Goal: Find specific page/section: Locate item on page

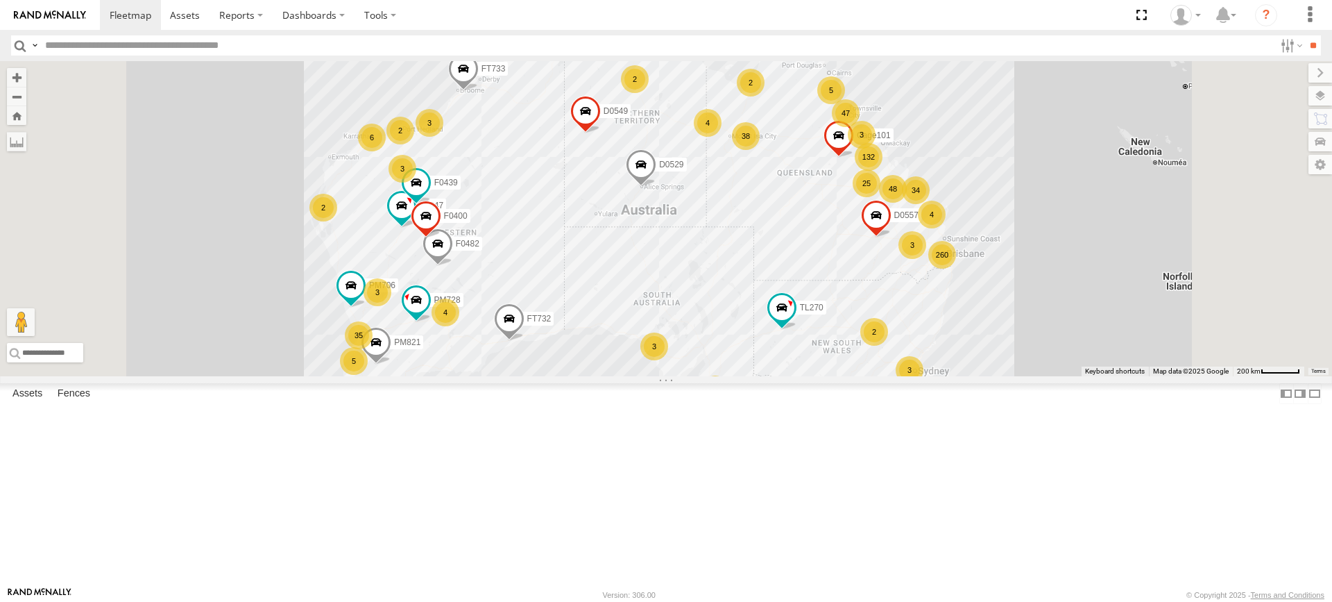
drag, startPoint x: 1175, startPoint y: 162, endPoint x: 1138, endPoint y: 170, distance: 37.7
click at [1138, 170] on div "MV283 F0347 F0482 PM728 FT732 TL270 Cage101 F0439 D0557 PM821 D0529 F0400 PM706…" at bounding box center [666, 218] width 1332 height 315
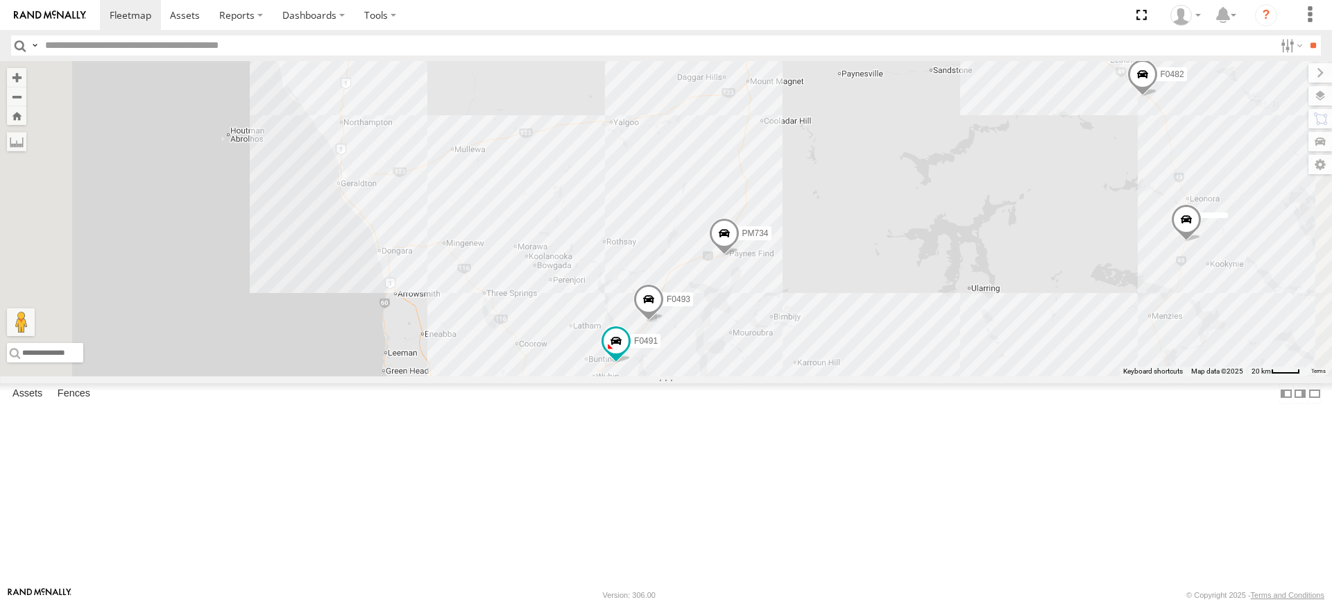
click at [677, 376] on div "MV283 FT724 PM728 FT732 TL270 Cage101 D0557 D0529 PM706 D0549 FT733 PM850 TL265…" at bounding box center [666, 218] width 1332 height 315
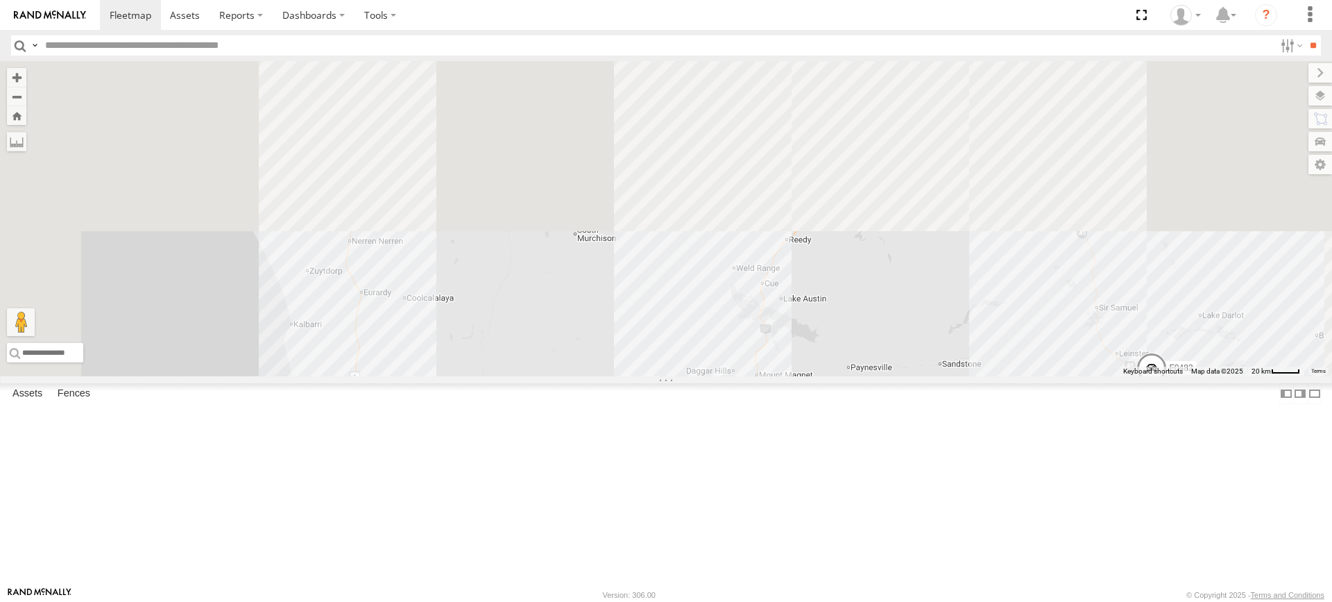
drag, startPoint x: 679, startPoint y: 377, endPoint x: 678, endPoint y: 471, distance: 93.7
click at [679, 376] on div "MV283 FT724 PM728 FT732 TL270 Cage101 D0557 D0529 PM706 D0549 FT733 PM850 TL265…" at bounding box center [666, 218] width 1332 height 315
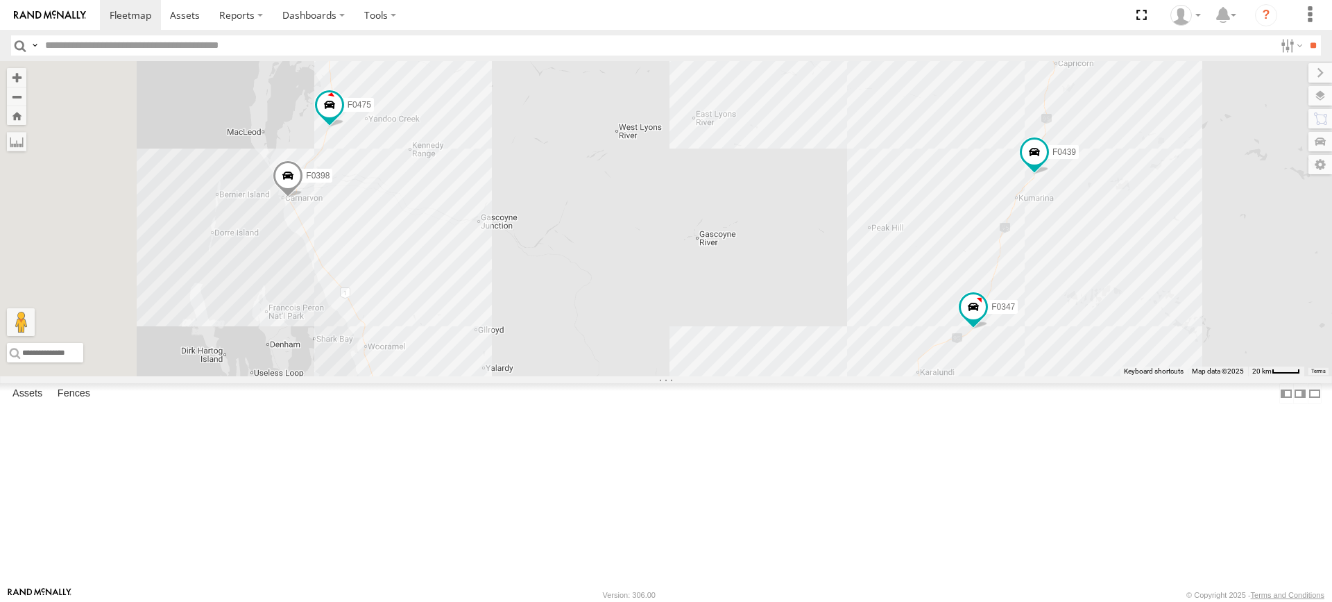
drag, startPoint x: 662, startPoint y: 343, endPoint x: 712, endPoint y: 460, distance: 126.8
click at [712, 376] on div "MV283 FT724 PM728 FT732 TL270 Cage101 D0557 D0529 PM706 D0549 FT733 PM850 TL265…" at bounding box center [666, 218] width 1332 height 315
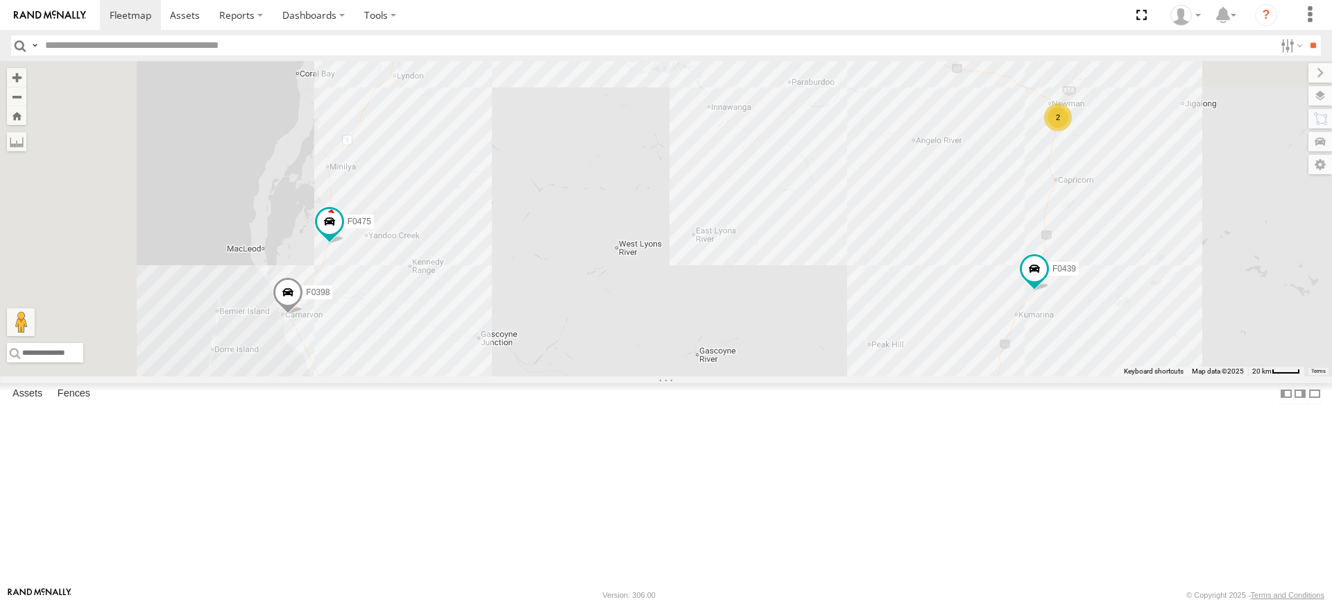
drag, startPoint x: 681, startPoint y: 245, endPoint x: 681, endPoint y: 376, distance: 131.1
click at [681, 376] on div "MV283 FT724 PM728 FT732 TL270 Cage101 D0557 D0529 PM706 D0549 FT733 PM850 TL265…" at bounding box center [666, 218] width 1332 height 315
drag, startPoint x: 653, startPoint y: 306, endPoint x: 651, endPoint y: 332, distance: 26.4
click at [651, 332] on div "MV283 FT724 PM728 FT732 TL270 Cage101 D0557 D0529 PM706 D0549 FT733 PM850 TL265…" at bounding box center [666, 218] width 1332 height 315
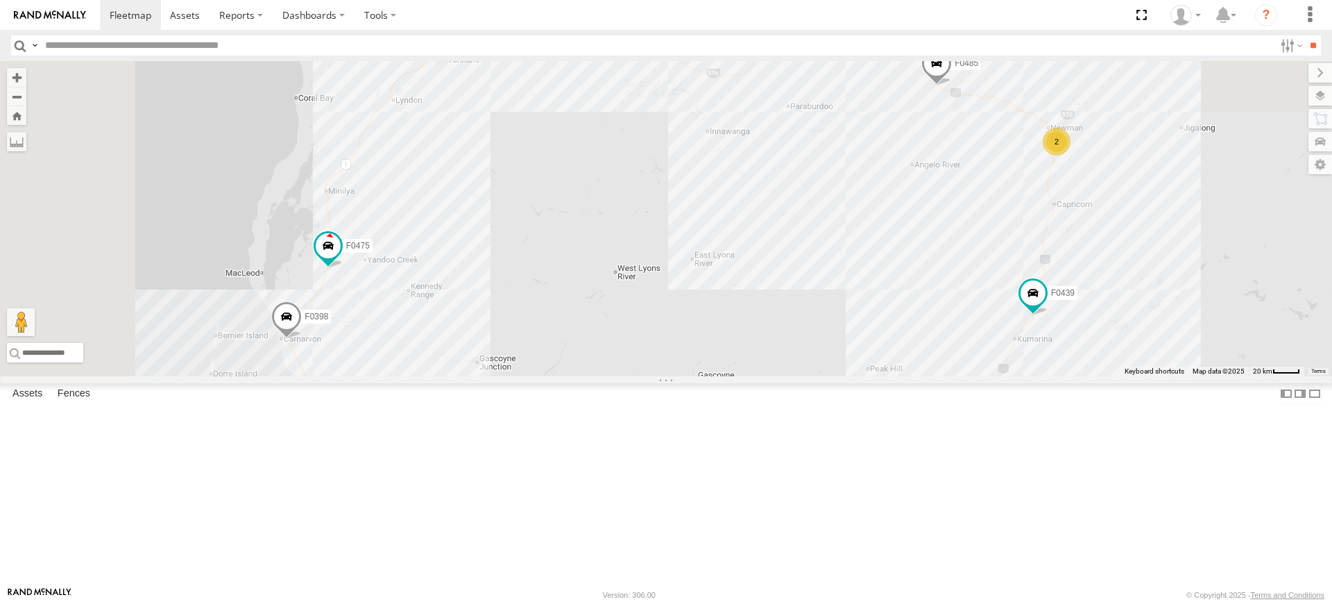
click at [352, 140] on div "MV283 FT724 PM728 FT732 TL270 Cage101 D0557 D0529 PM706 D0549 FT733 PM850 TL265…" at bounding box center [666, 218] width 1332 height 315
click at [26, 142] on label at bounding box center [16, 141] width 19 height 19
click at [0, 0] on label at bounding box center [0, 0] width 0 height 0
click at [502, 293] on div "MV283 FT724 PM728 FT732 TL270 Cage101 D0557 D0529 PM706 D0549 FT733 PM850 TL265…" at bounding box center [666, 218] width 1332 height 315
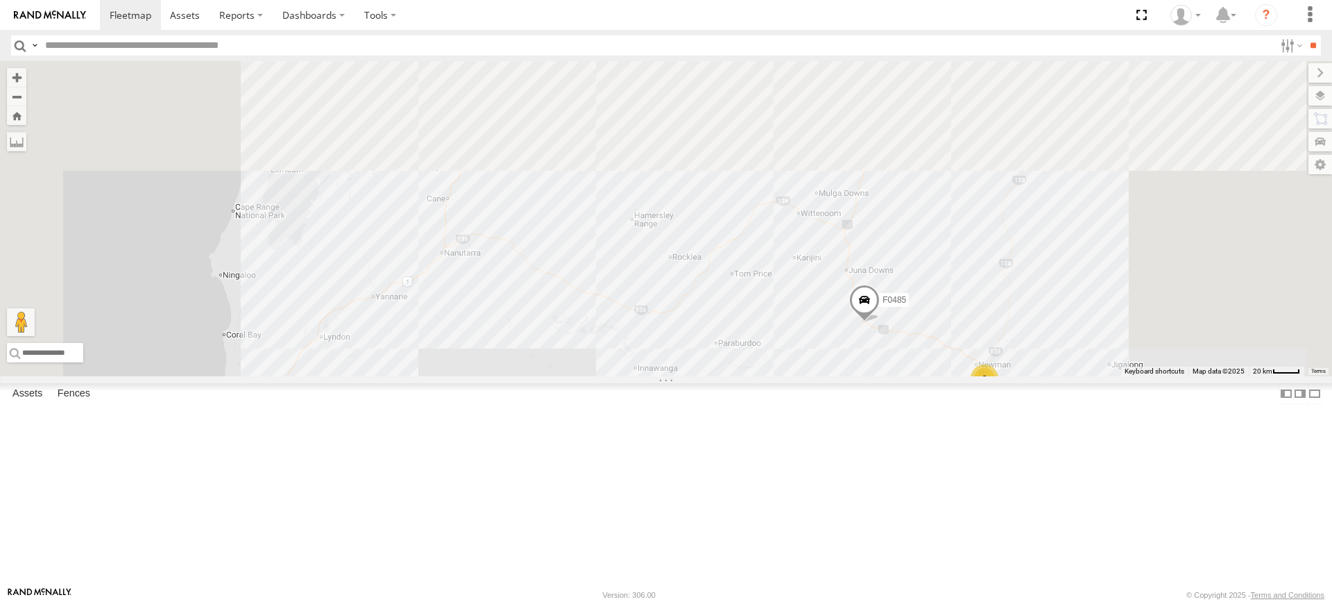
drag, startPoint x: 726, startPoint y: 230, endPoint x: 621, endPoint y: 539, distance: 326.0
click at [621, 376] on div "MV283 FT724 PM728 FT732 TL270 Cage101 D0557 D0529 PM706 D0549 FT733 PM850 TL265…" at bounding box center [666, 218] width 1332 height 315
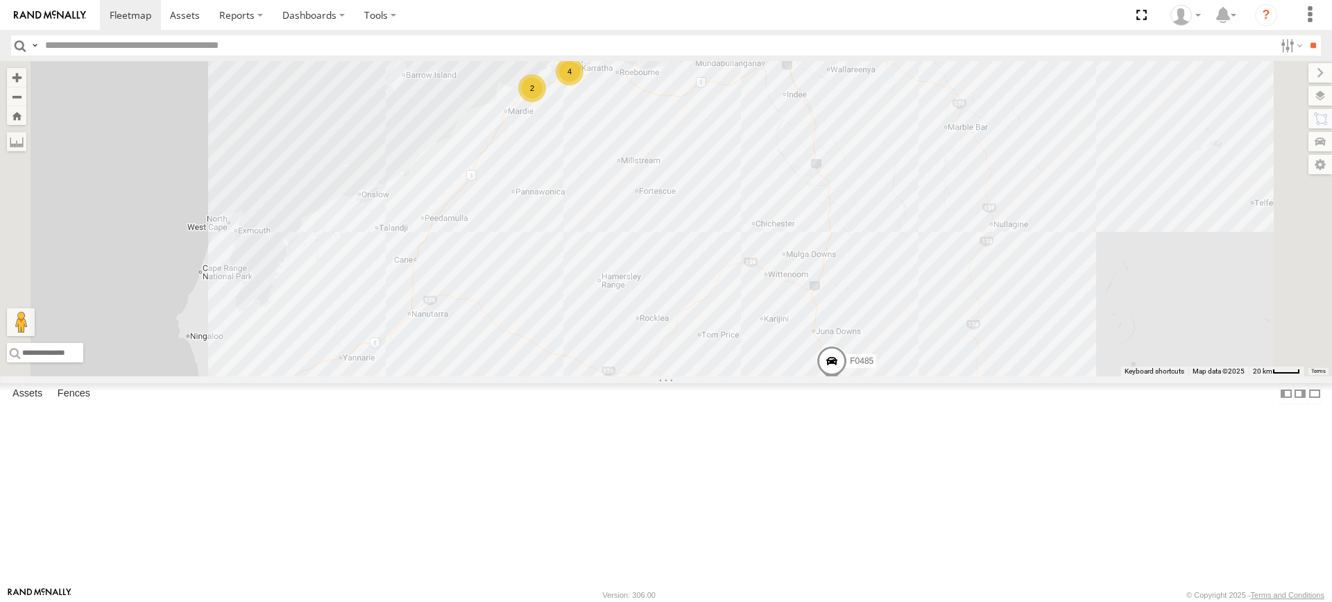
click at [583, 85] on div "4" at bounding box center [570, 72] width 28 height 28
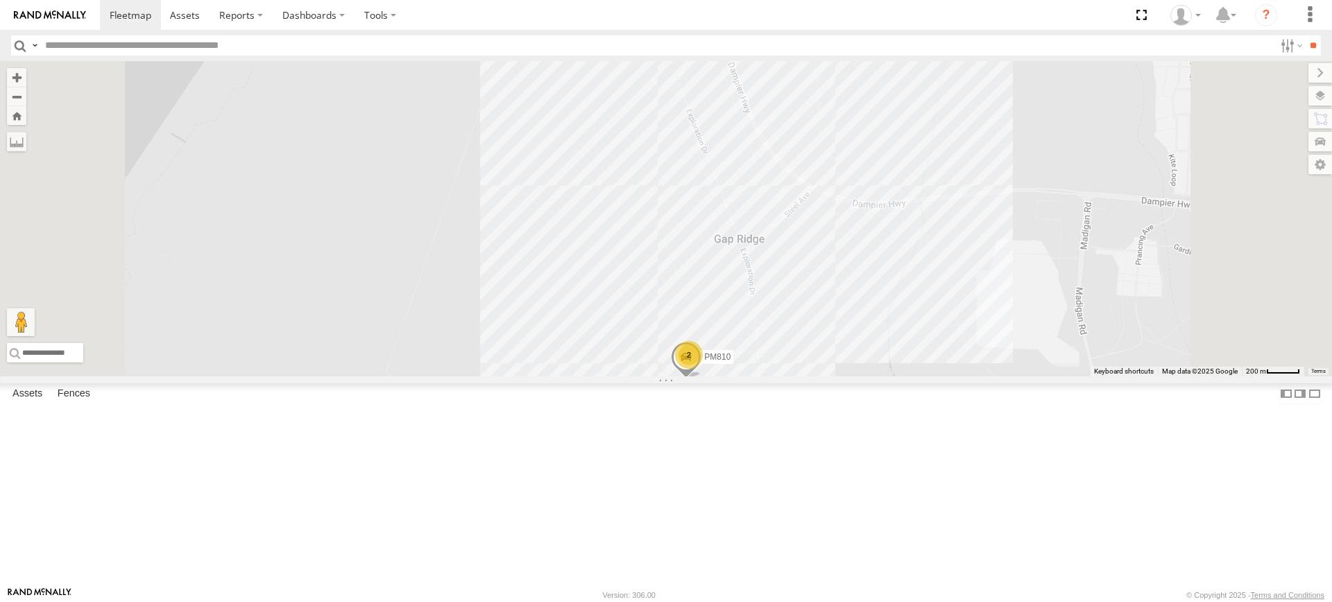
click at [927, 376] on div "MV283 FT724 PM728 FT732 TL270 Cage101 D0557 D0529 PM706 D0549 FT733 PM850 TL265…" at bounding box center [666, 218] width 1332 height 315
